Goal: Task Accomplishment & Management: Manage account settings

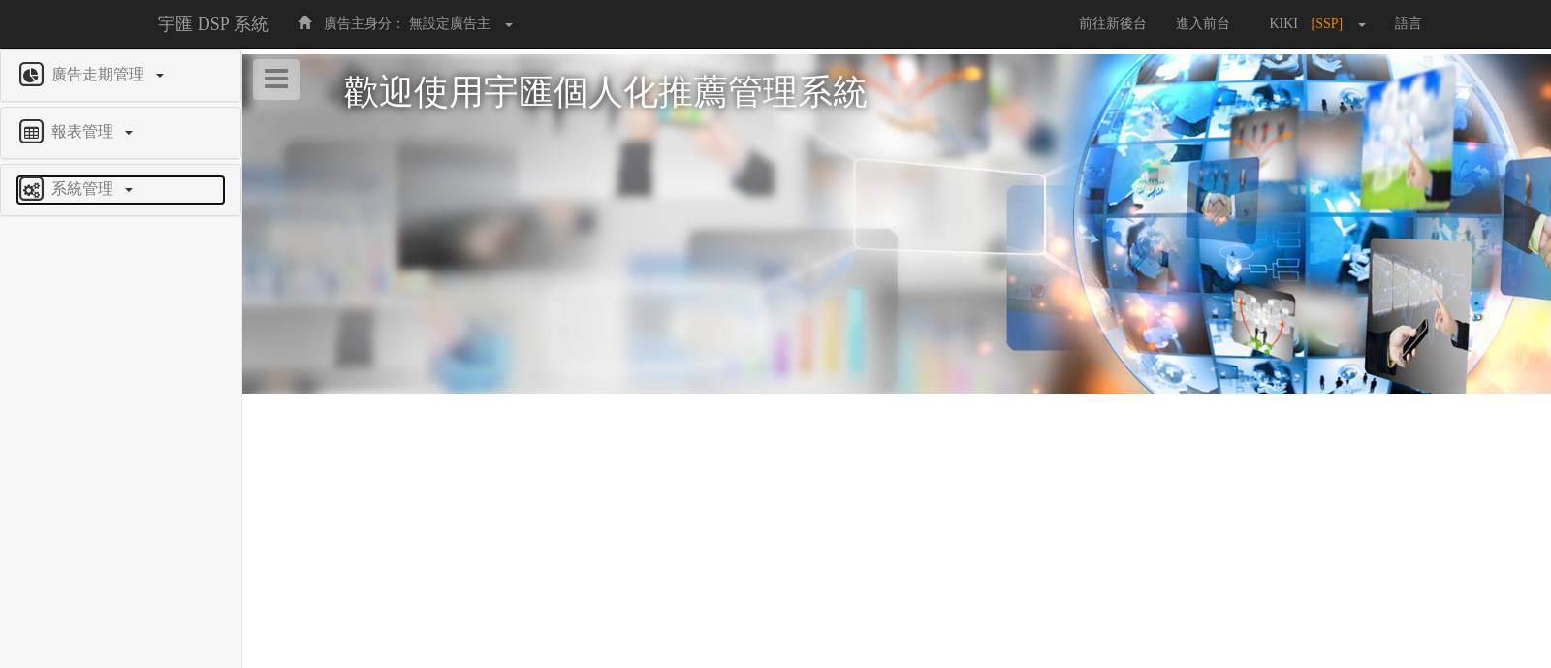
click at [101, 198] on link "系統管理" at bounding box center [121, 189] width 210 height 31
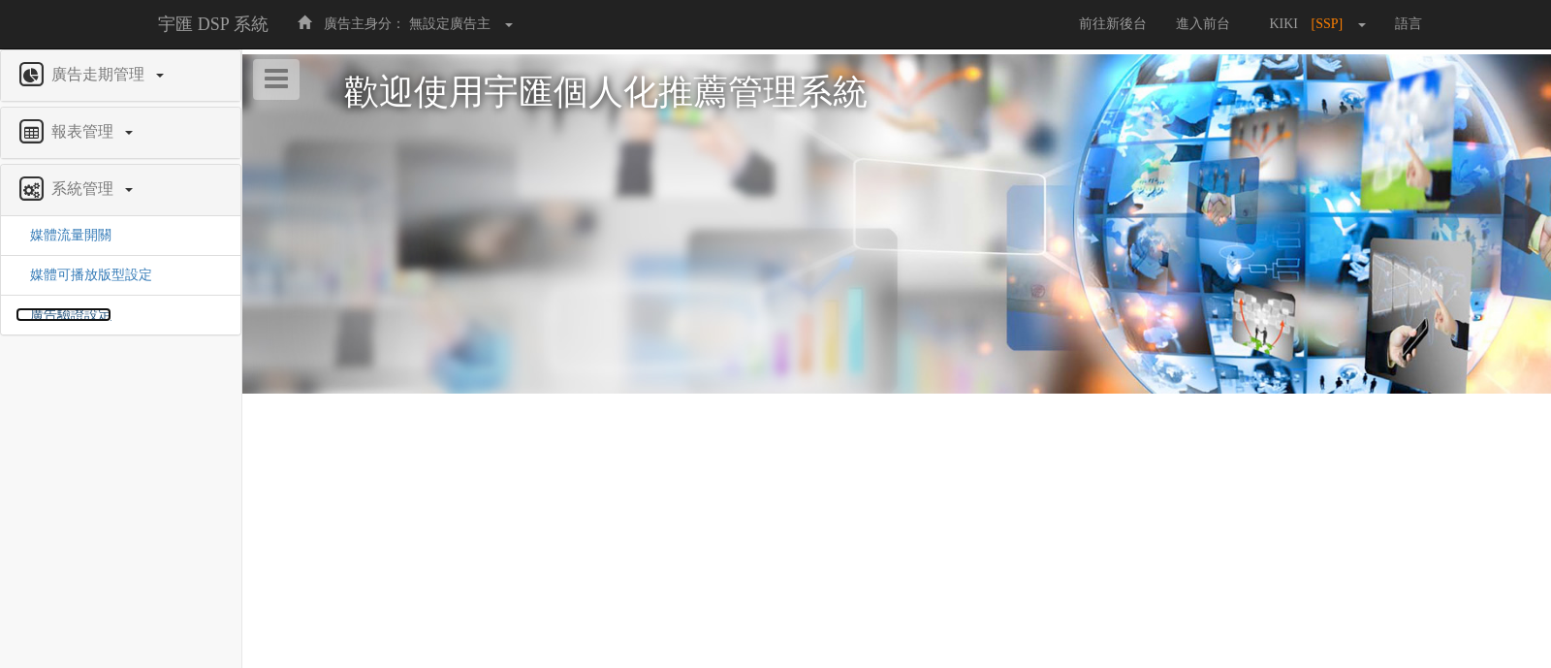
click at [98, 307] on span "廣告驗證設定" at bounding box center [64, 314] width 96 height 15
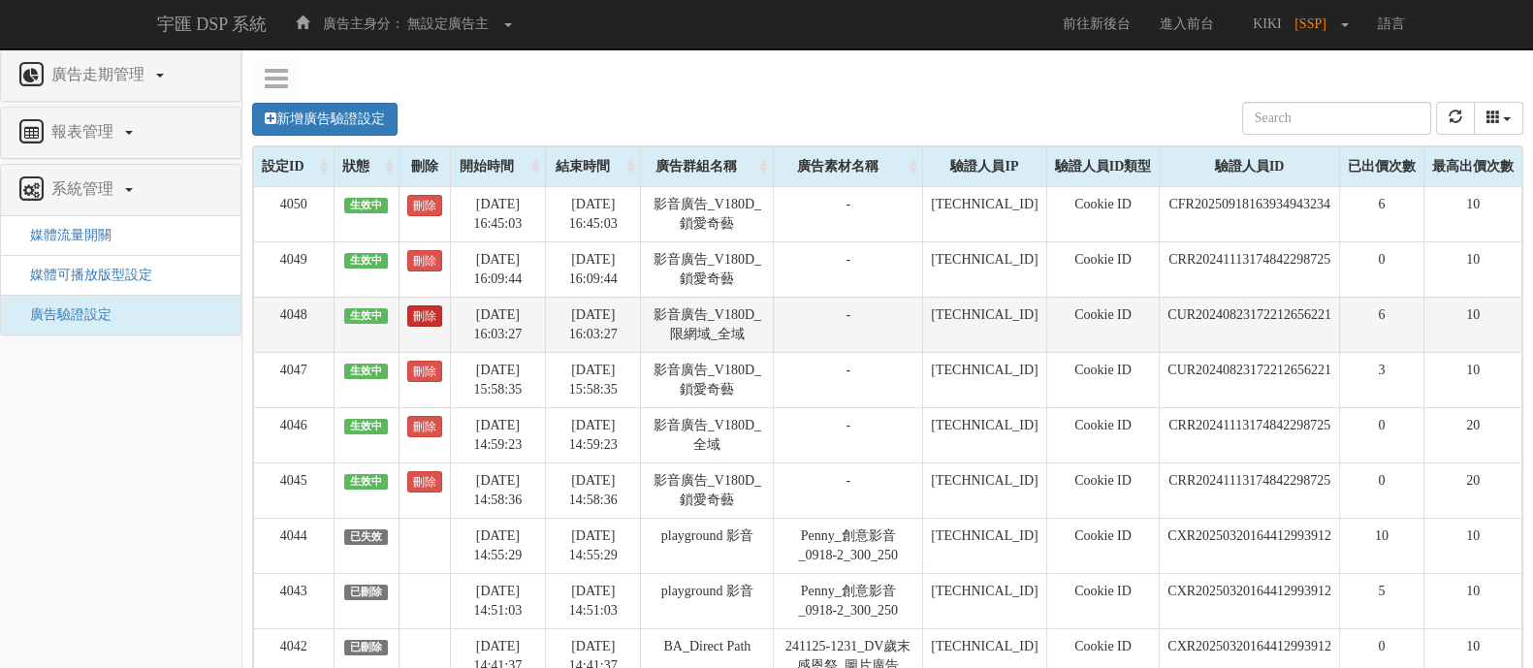
click at [417, 314] on link "刪除" at bounding box center [424, 315] width 35 height 21
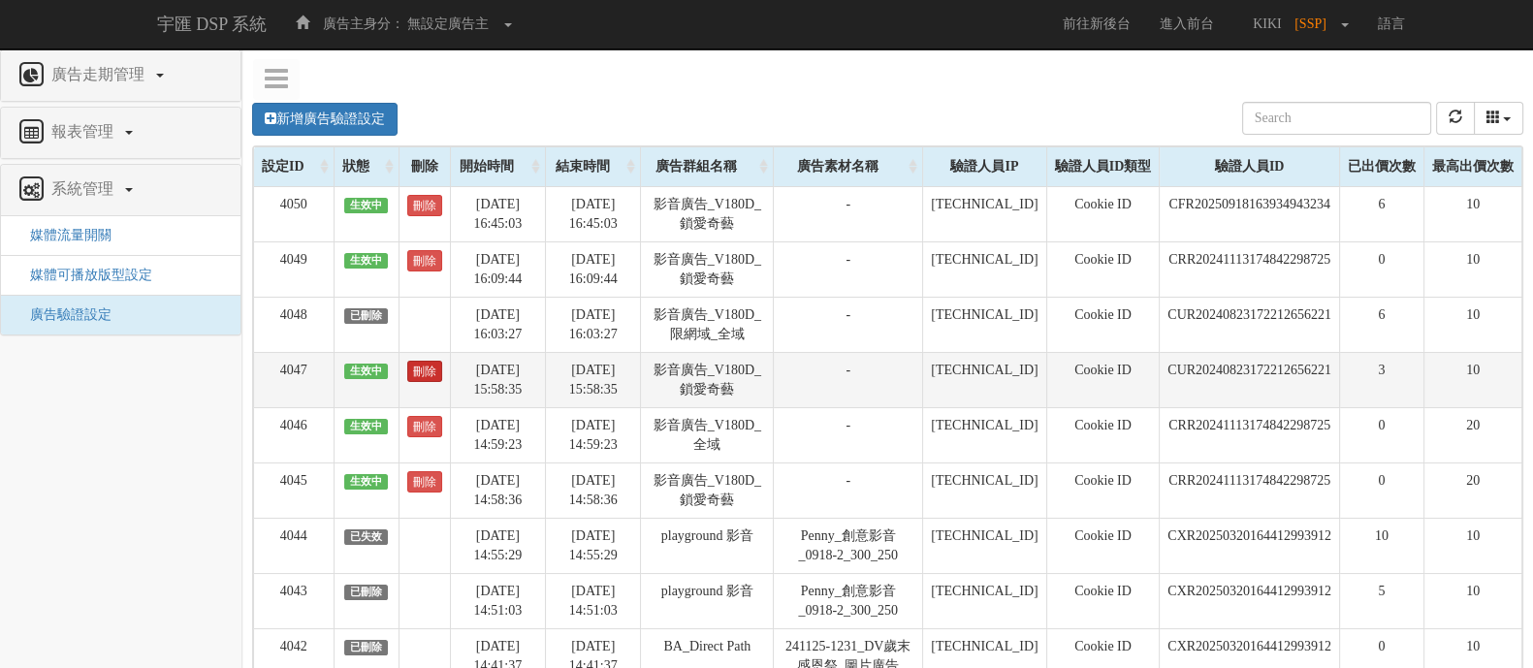
click at [427, 376] on link "刪除" at bounding box center [424, 371] width 35 height 21
